Goal: Task Accomplishment & Management: Use online tool/utility

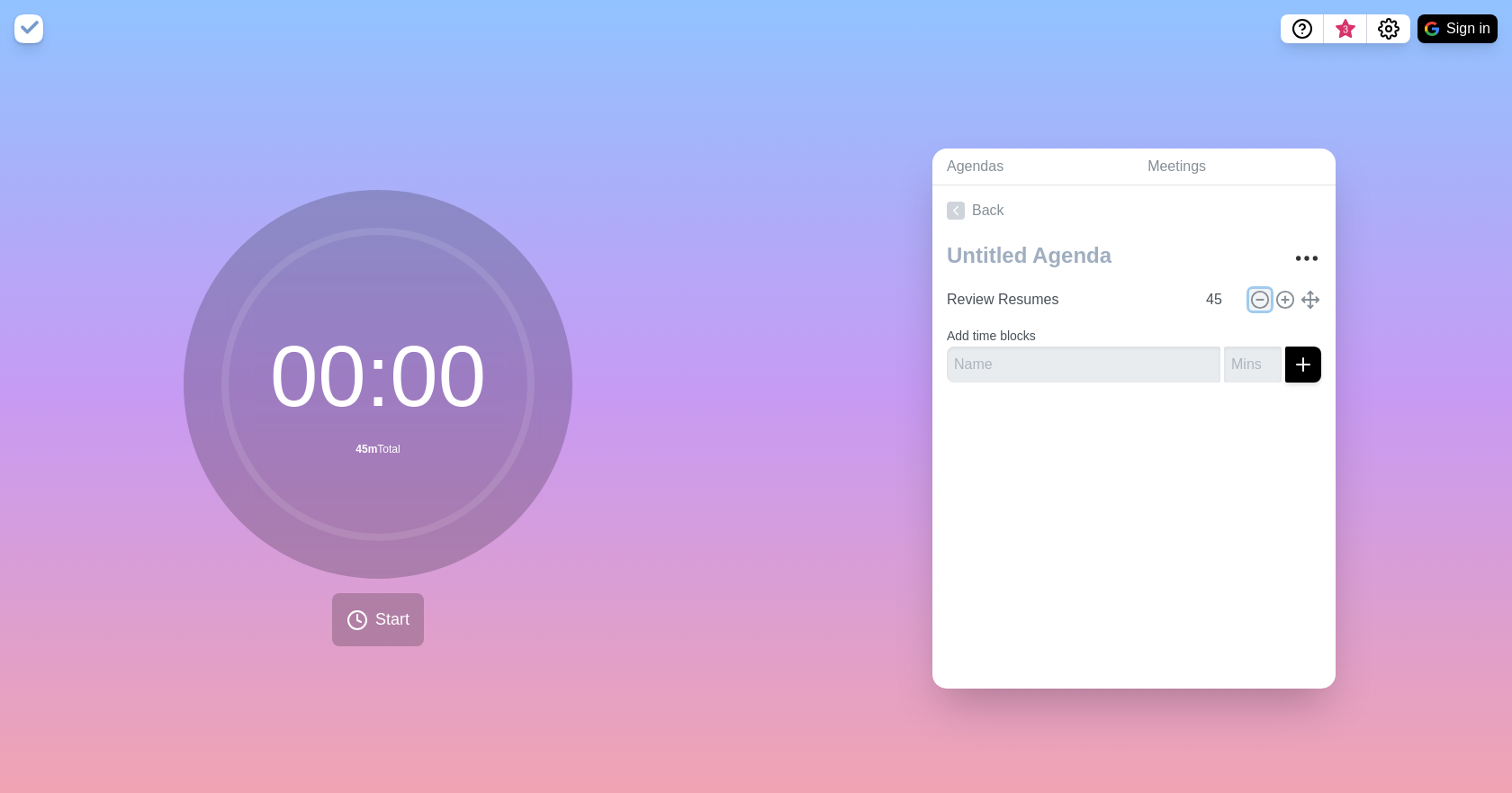
click at [1250, 292] on icon at bounding box center [1259, 299] width 20 height 20
click at [1238, 318] on form "Add time blocks" at bounding box center [1134, 350] width 375 height 64
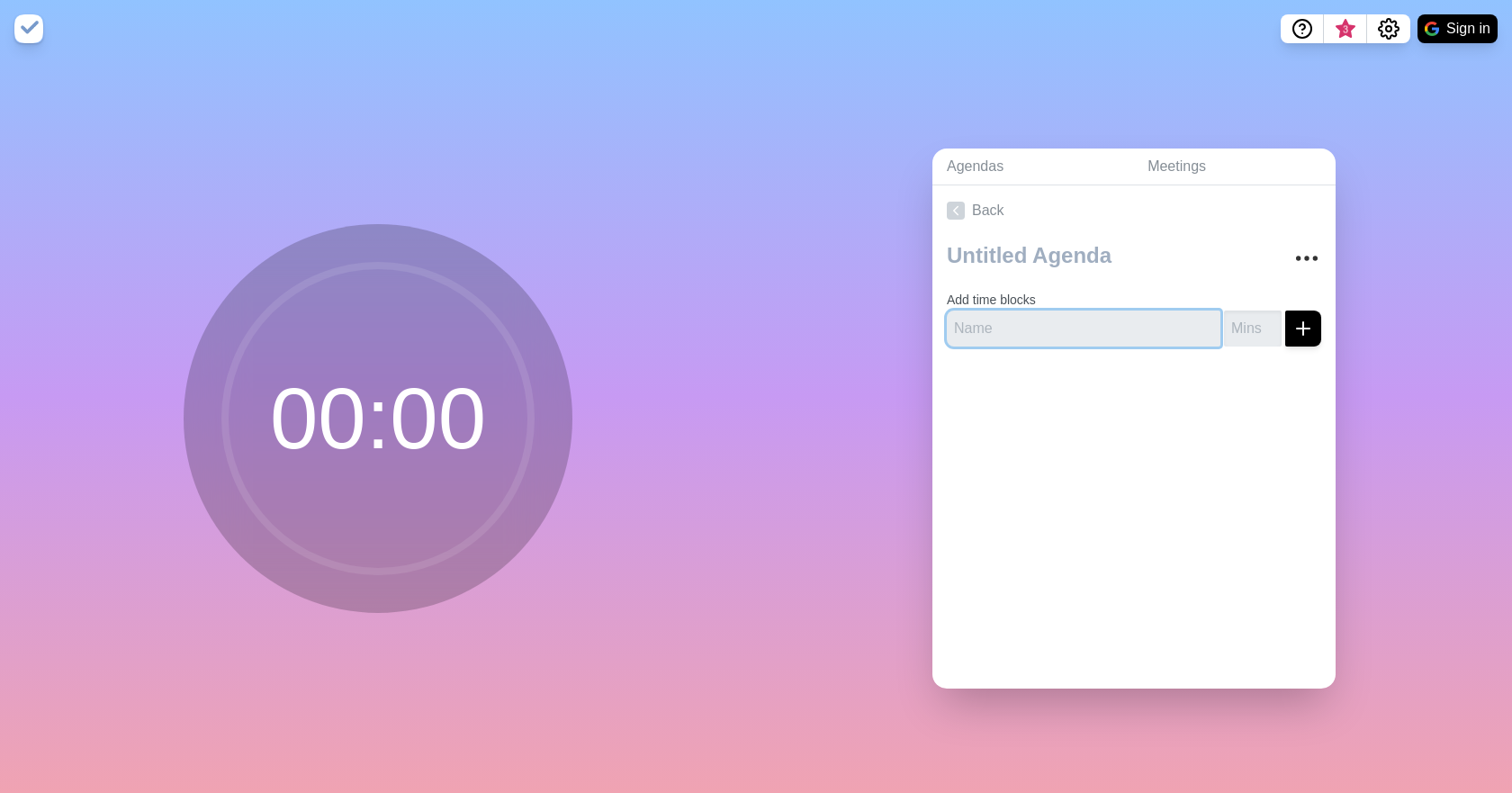
click at [1046, 333] on input "text" at bounding box center [1083, 328] width 273 height 36
type input "Review Resumes"
click at [1227, 319] on input "number" at bounding box center [1253, 328] width 58 height 36
type input "30"
click at [1292, 325] on icon "submit" at bounding box center [1303, 328] width 22 height 22
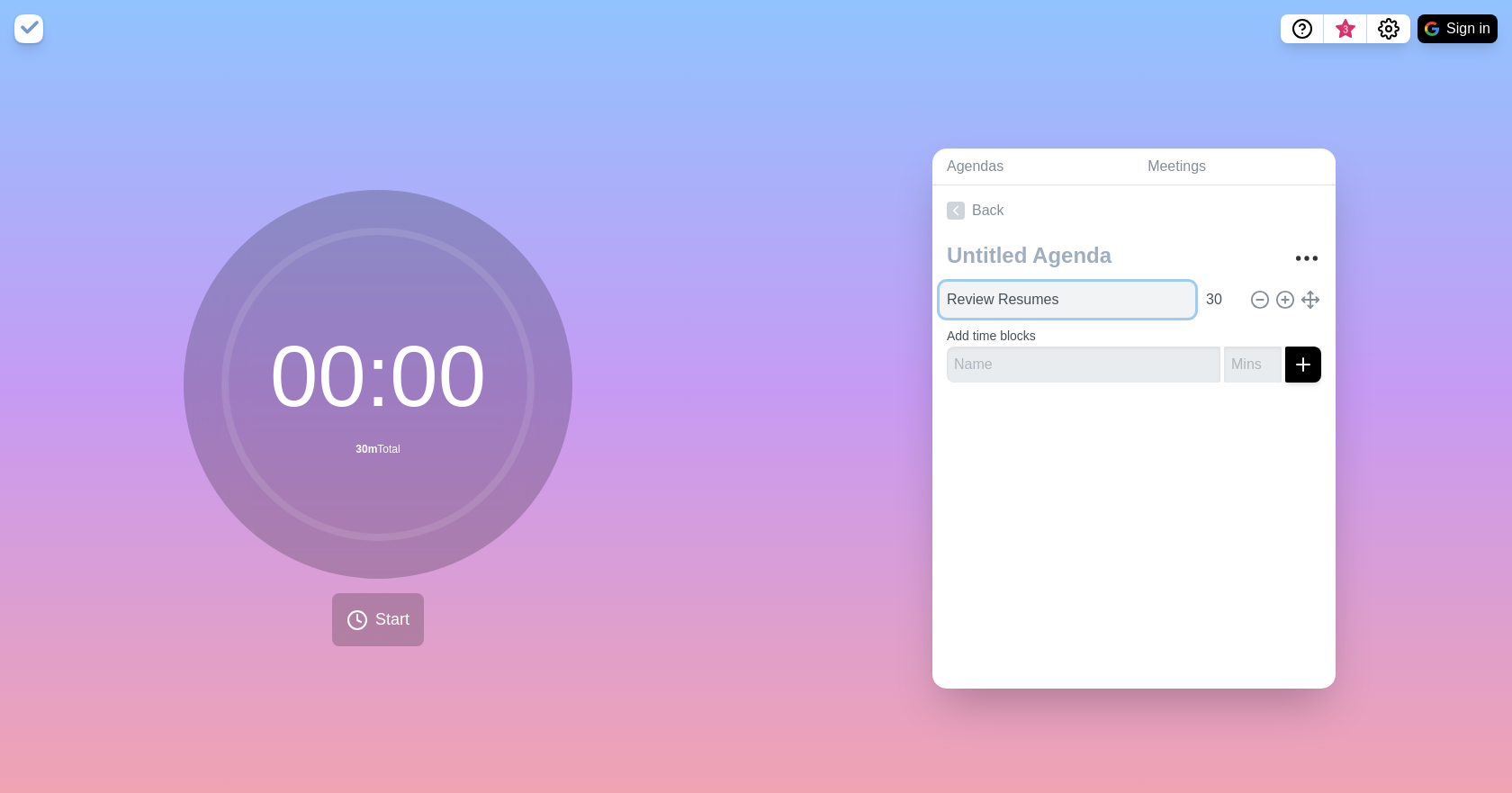
click at [1007, 293] on input "Review Resumes" at bounding box center [1067, 300] width 255 height 36
click at [1128, 291] on input "Review Resumes" at bounding box center [1067, 300] width 255 height 36
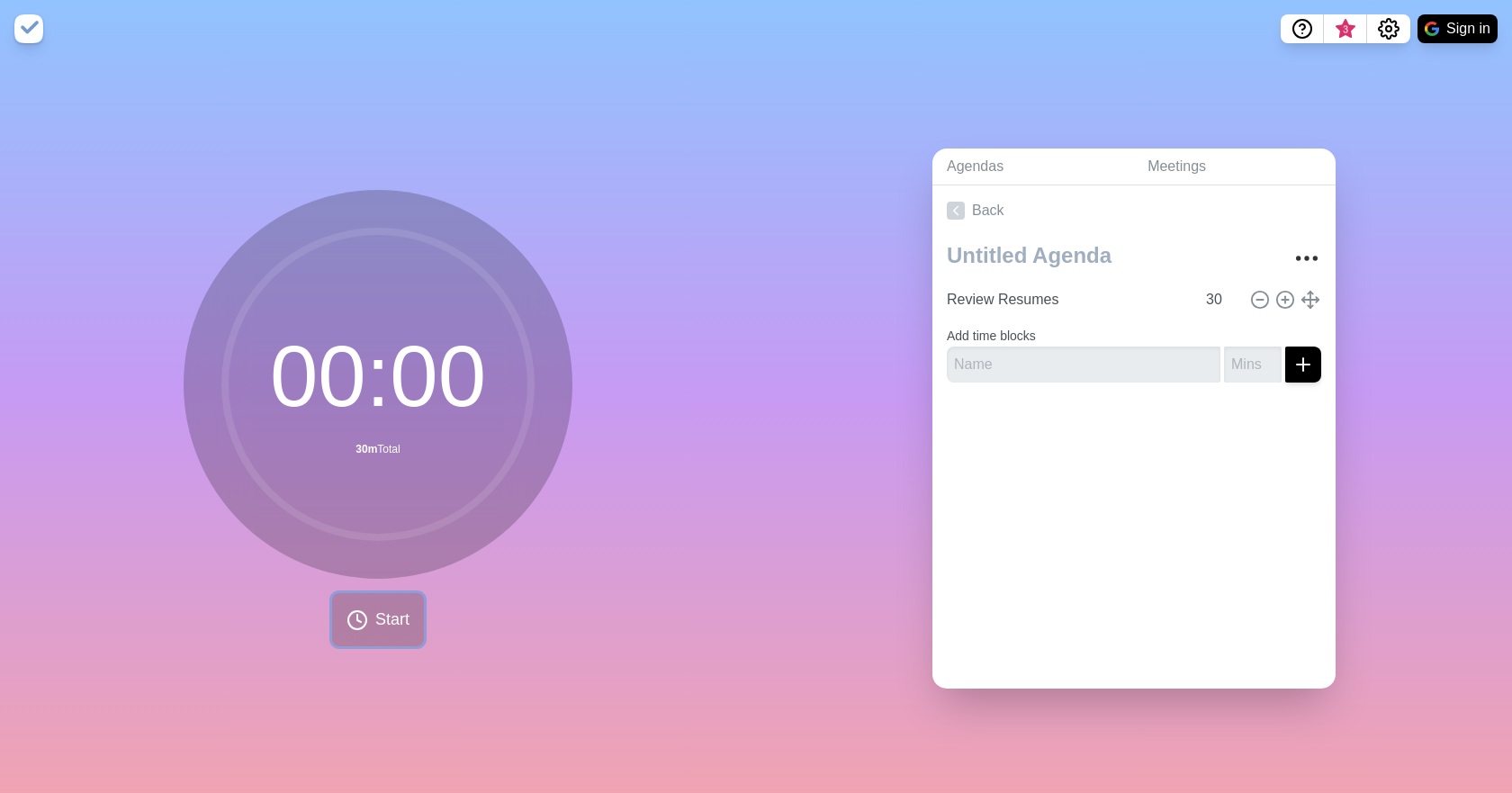
click at [341, 628] on button "Start" at bounding box center [378, 620] width 92 height 53
